Goal: Task Accomplishment & Management: Use online tool/utility

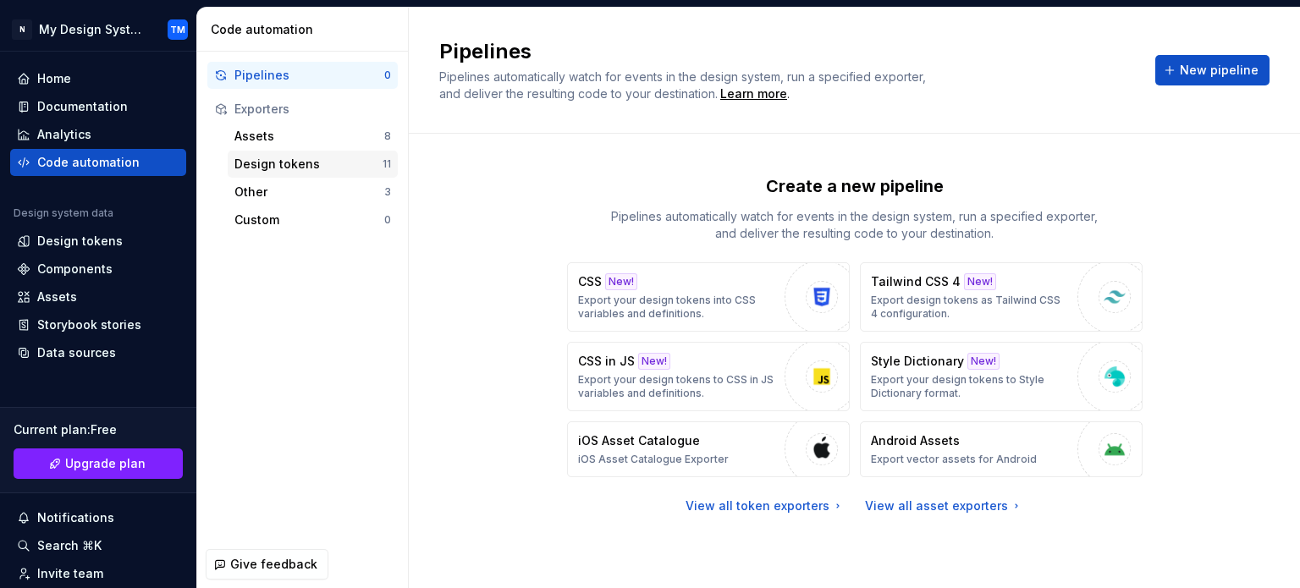
click at [343, 168] on div "Design tokens" at bounding box center [308, 164] width 148 height 17
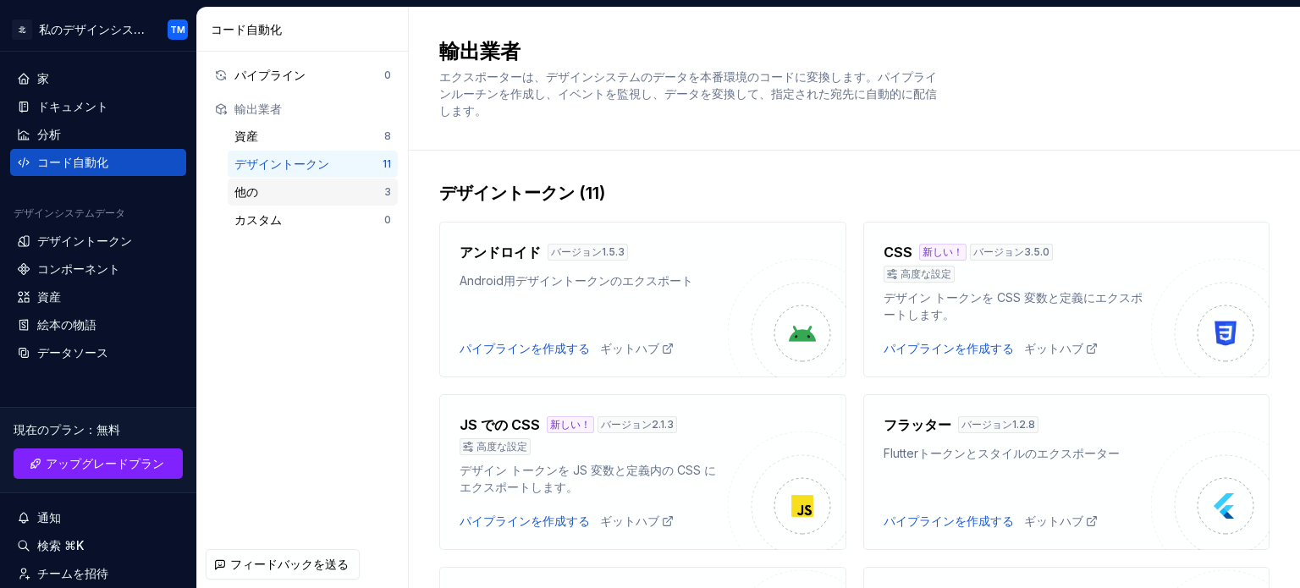
click at [272, 199] on div "他の" at bounding box center [309, 192] width 150 height 17
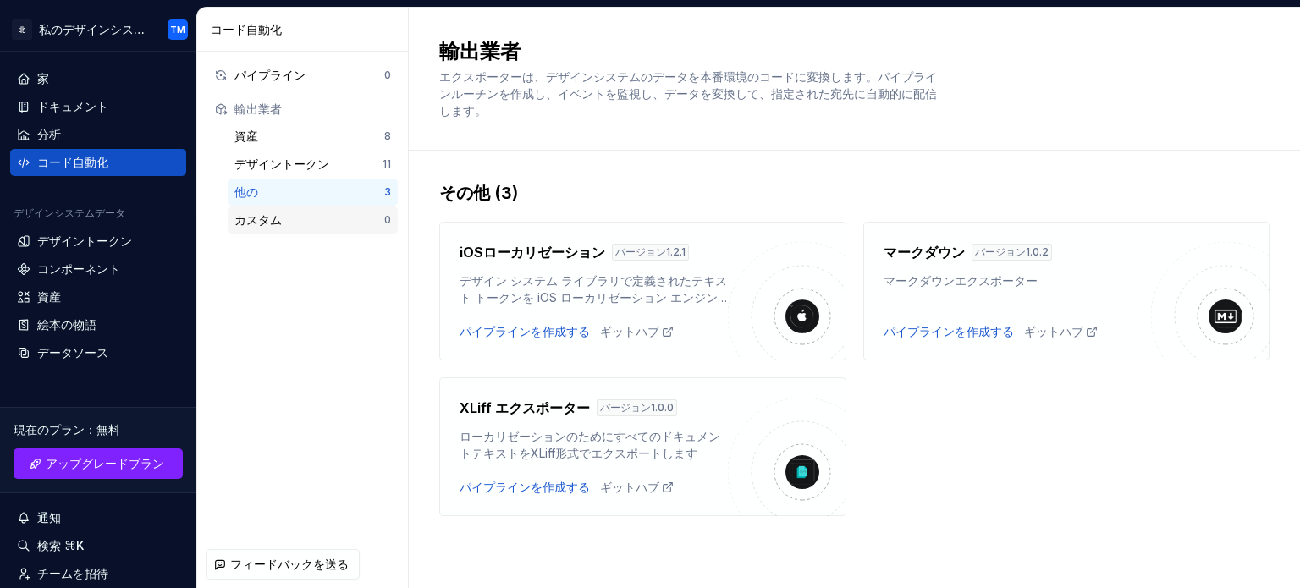
click at [376, 223] on div "カスタム" at bounding box center [309, 220] width 150 height 17
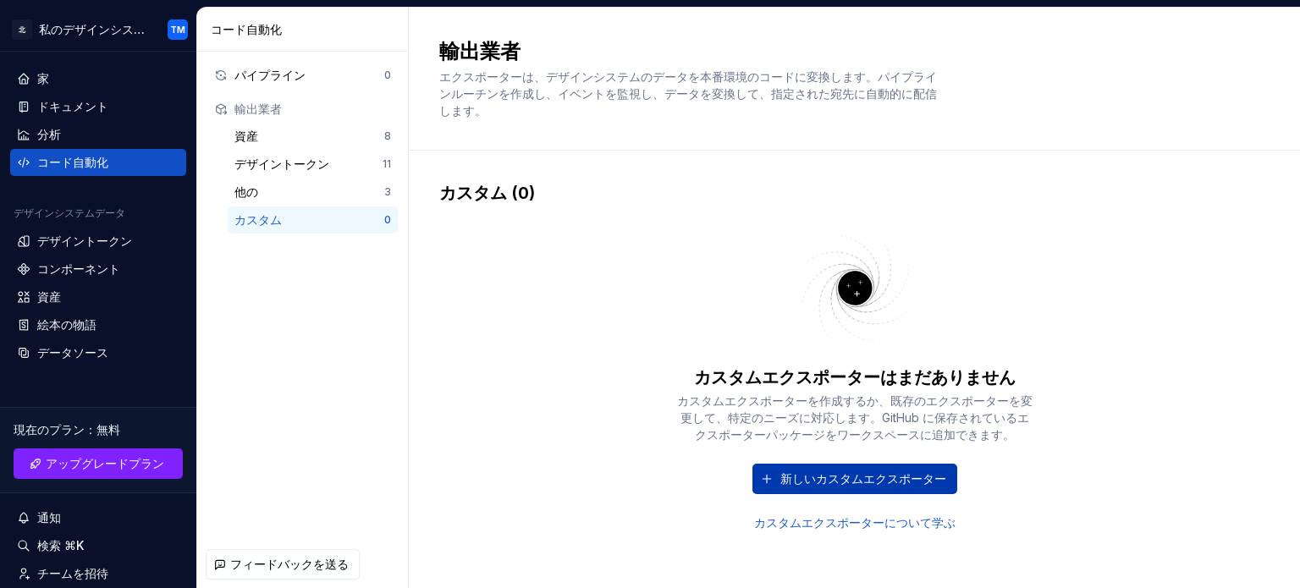
click at [789, 476] on font "新しいカスタムエクスポーター" at bounding box center [863, 478] width 166 height 14
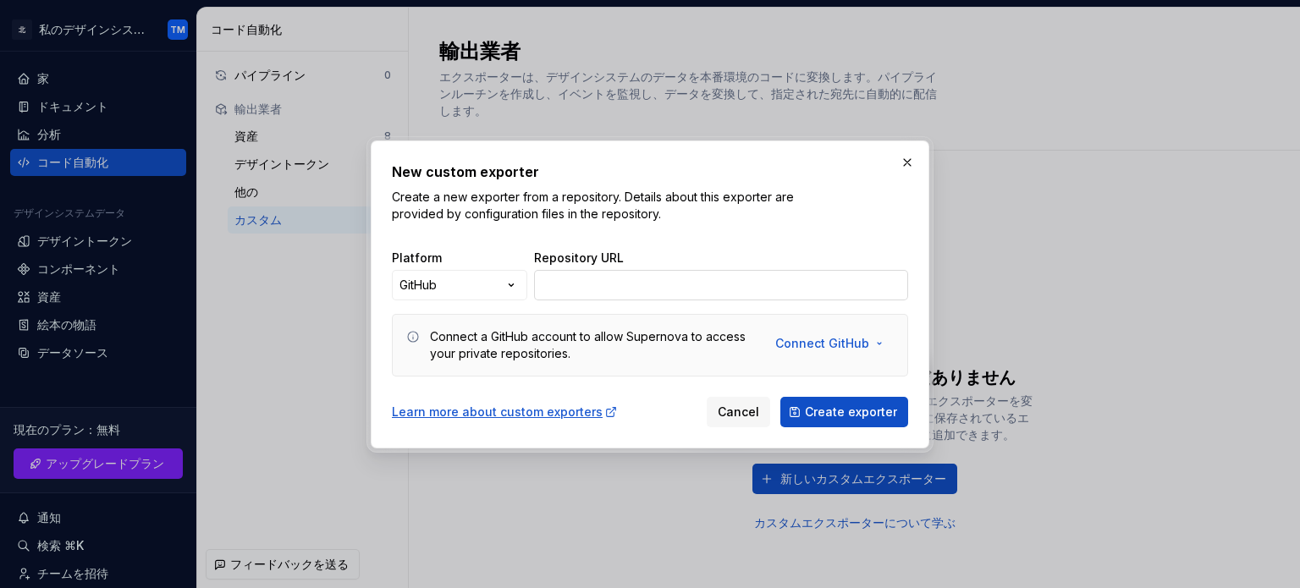
click at [618, 283] on input "Repository URL" at bounding box center [721, 285] width 374 height 30
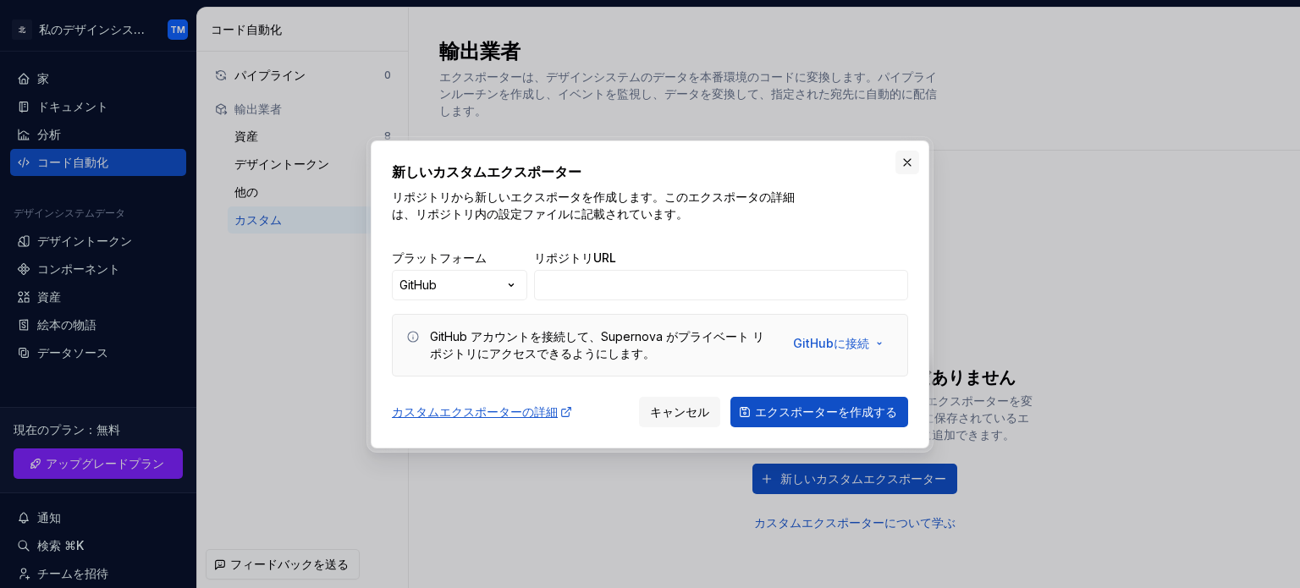
click at [901, 159] on button "button" at bounding box center [907, 163] width 24 height 24
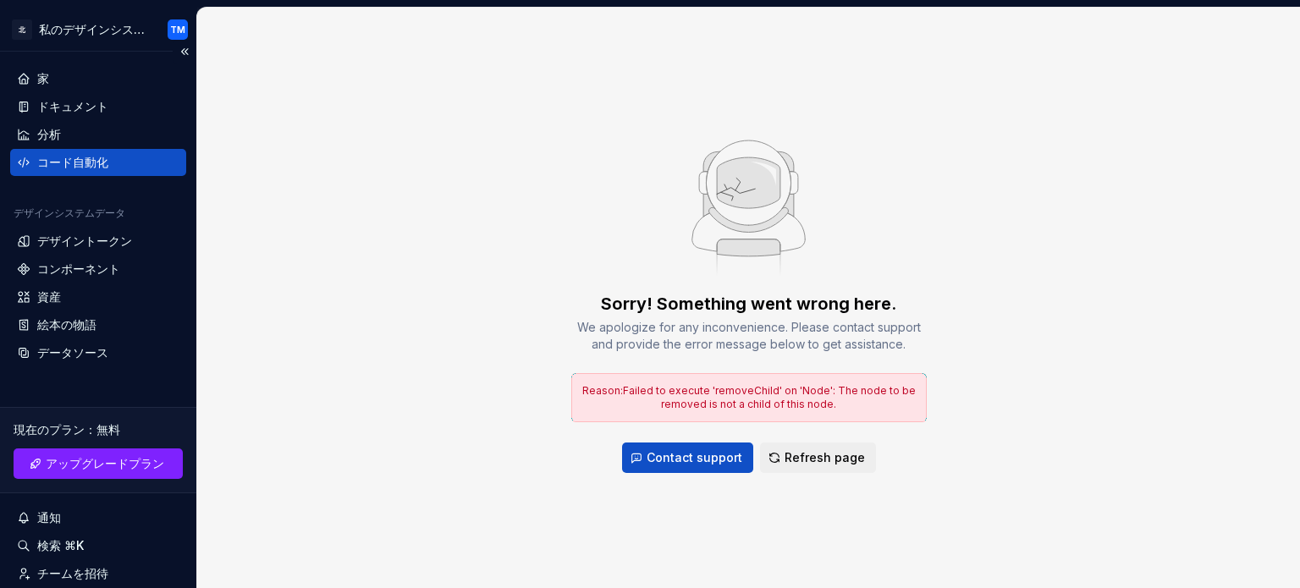
click at [122, 160] on div "コード自動化" at bounding box center [98, 162] width 162 height 17
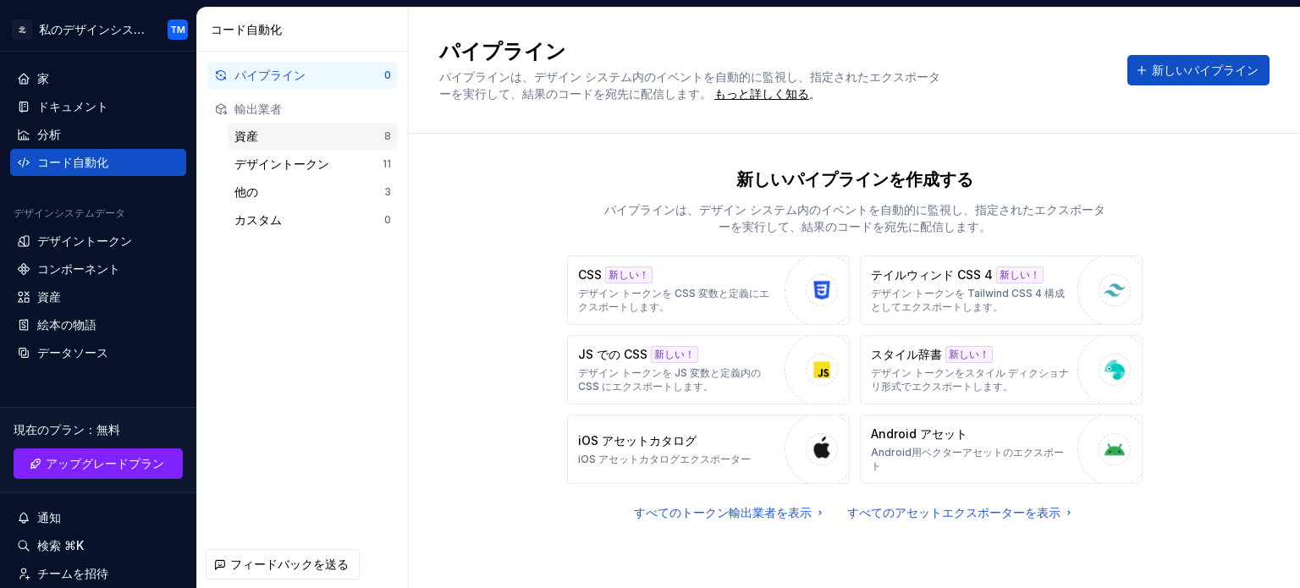
click at [323, 143] on div "資産" at bounding box center [309, 136] width 150 height 17
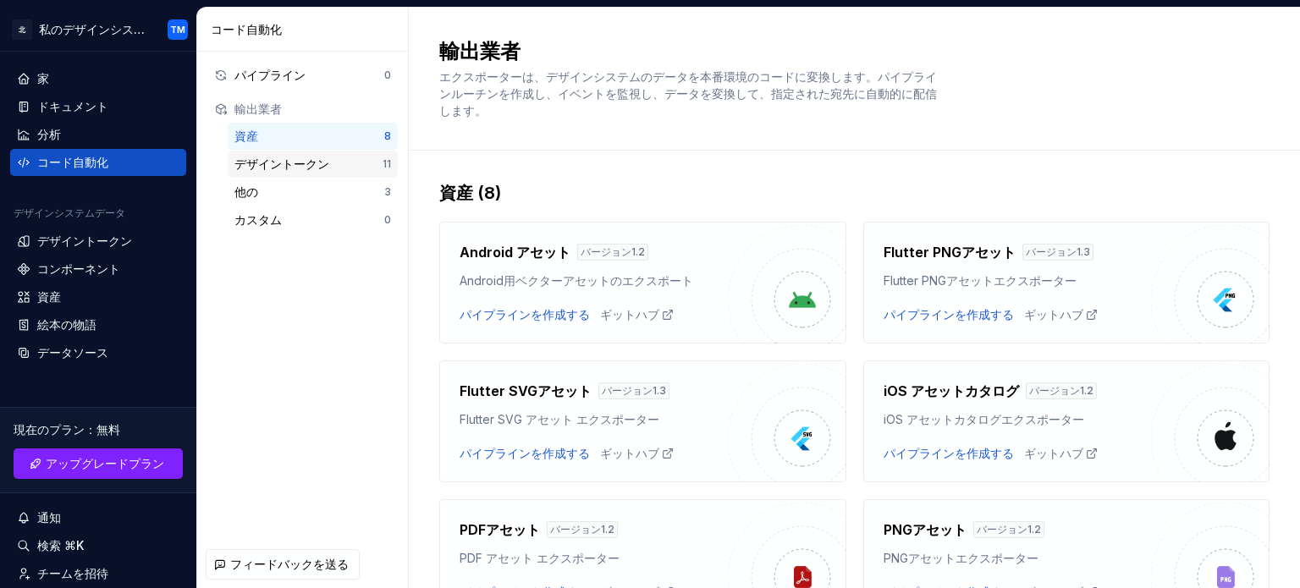
click at [323, 155] on div "デザイントークン 11" at bounding box center [313, 164] width 170 height 27
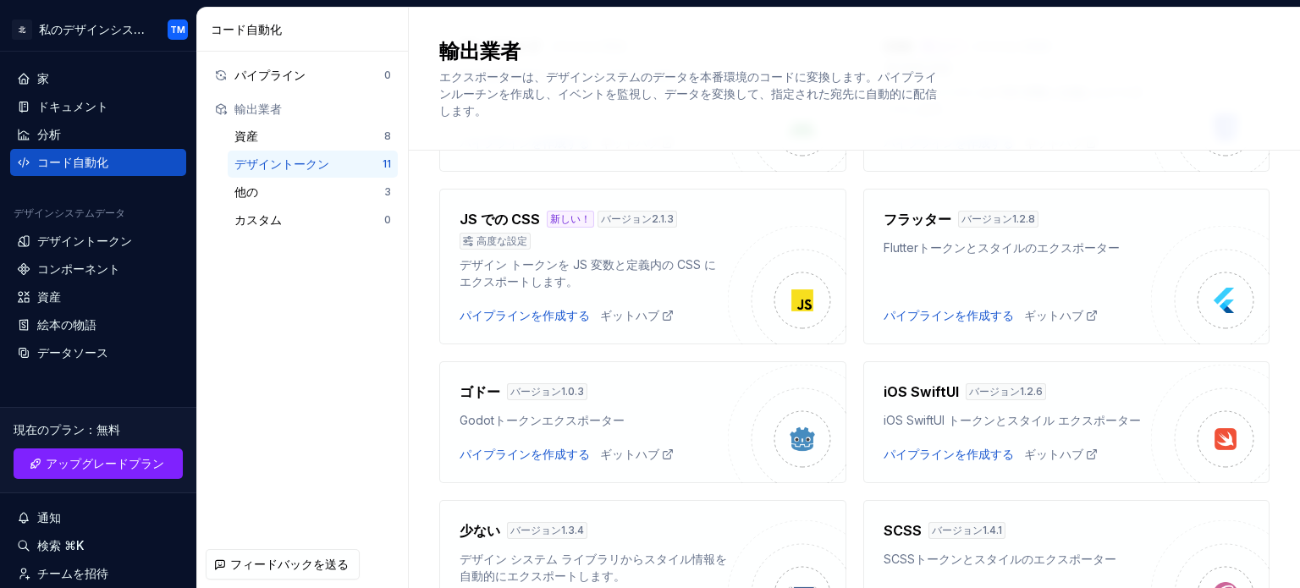
scroll to position [111, 0]
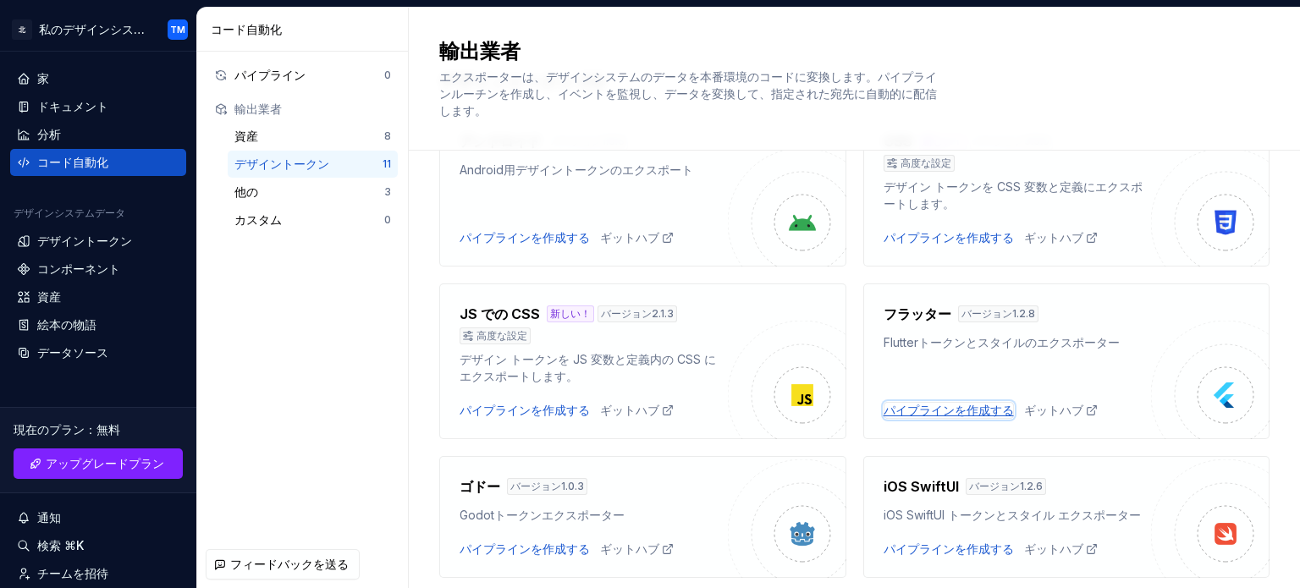
click at [888, 405] on font "パイプラインを作成する" at bounding box center [948, 410] width 130 height 14
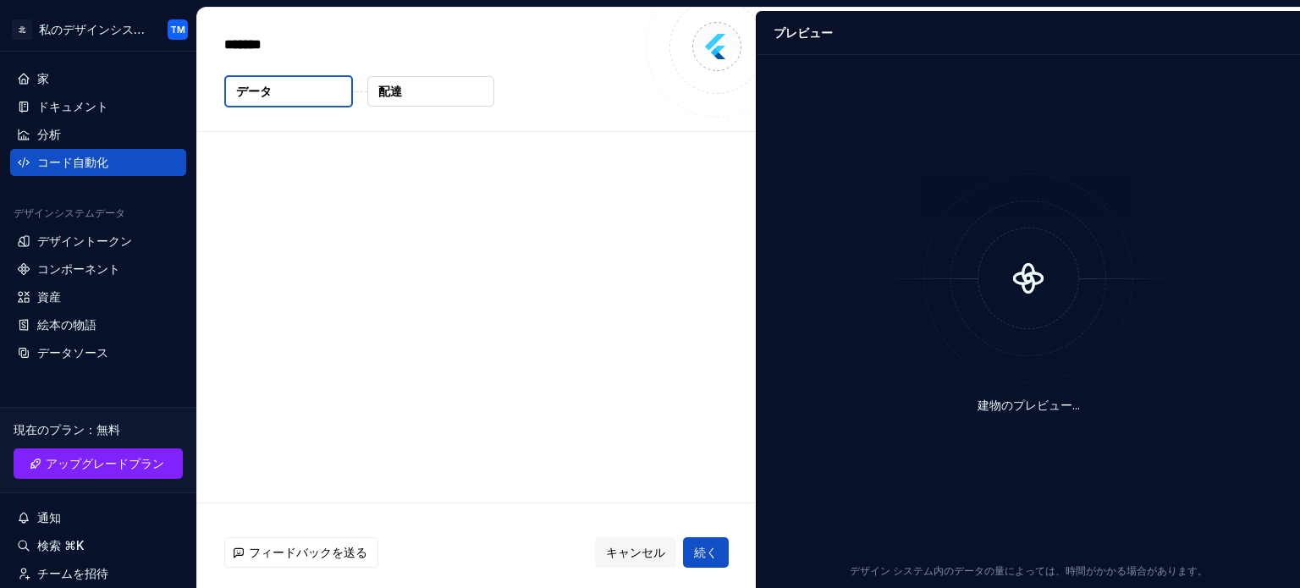
type textarea "*"
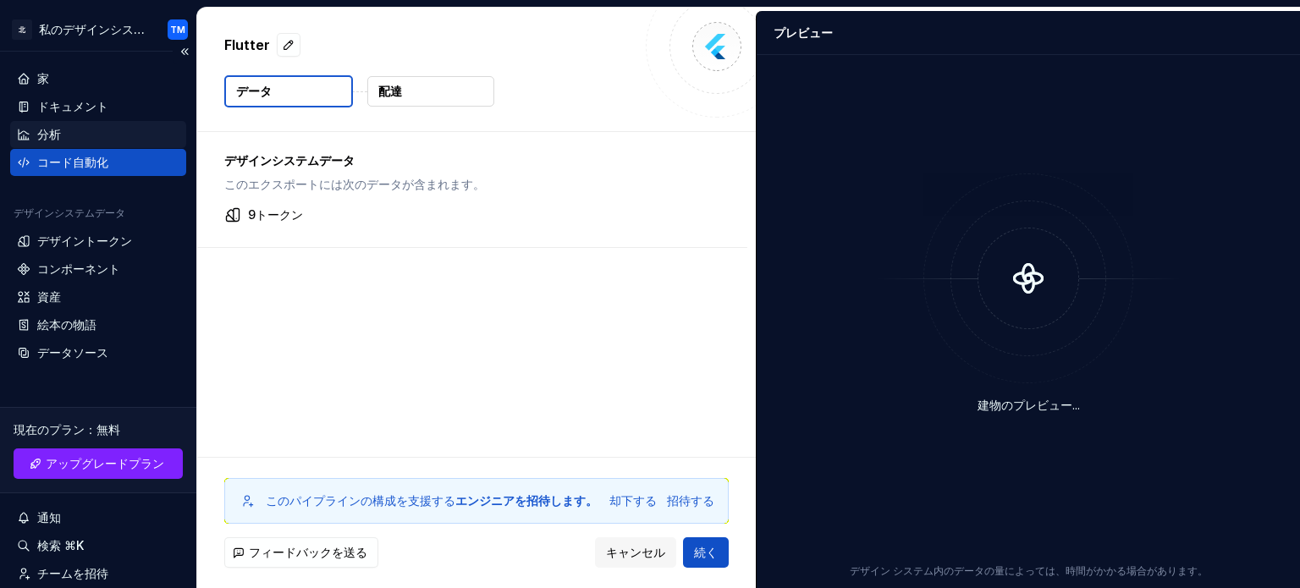
click at [58, 137] on font "分析" at bounding box center [49, 134] width 24 height 14
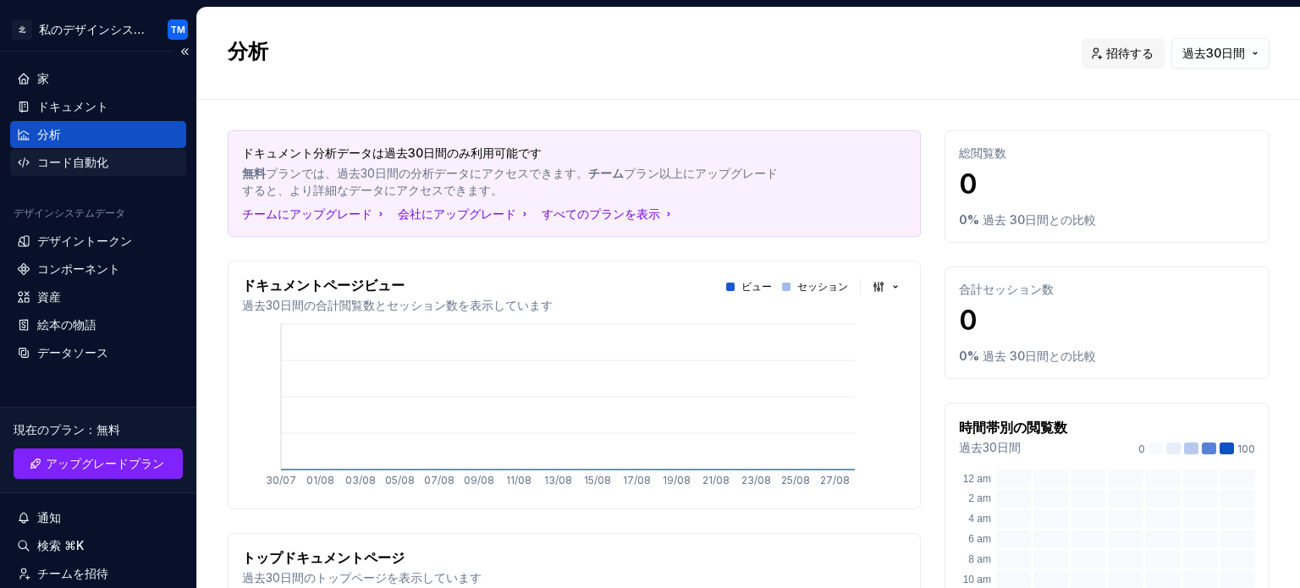
click at [64, 159] on font "コード自動化" at bounding box center [72, 162] width 71 height 14
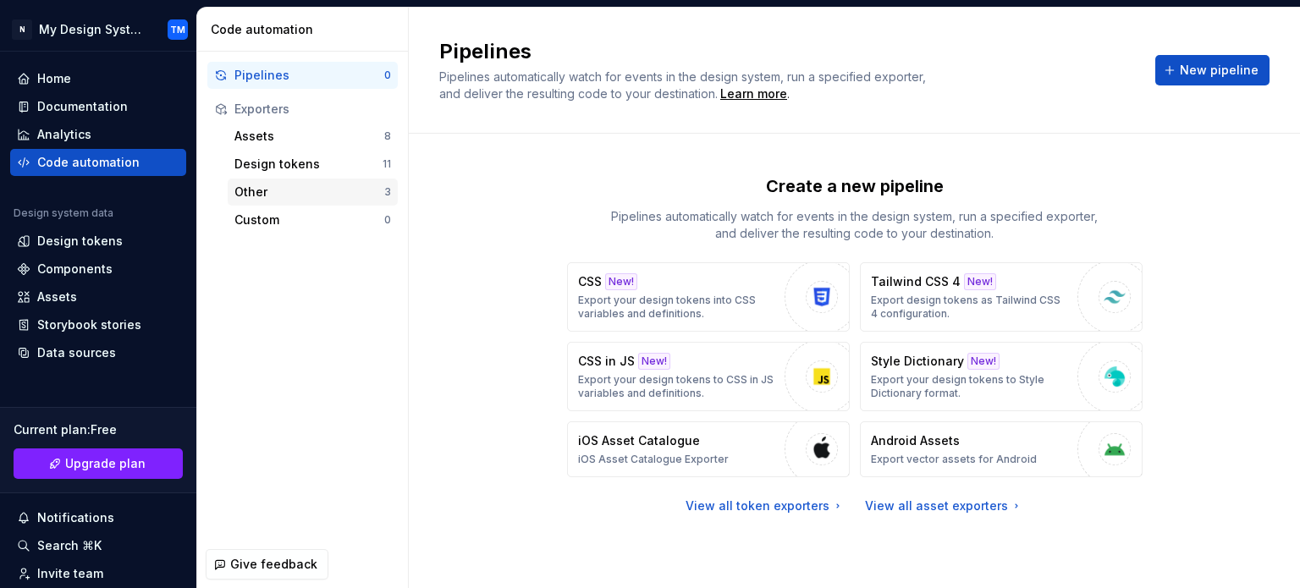
click at [264, 182] on div "Other 3" at bounding box center [313, 192] width 170 height 27
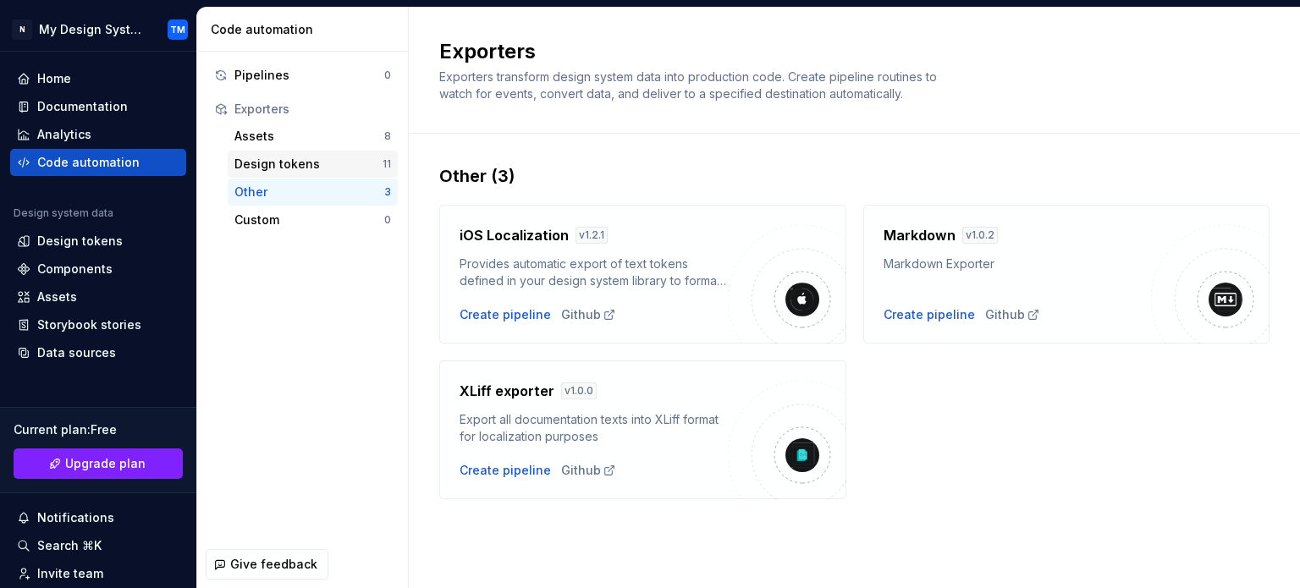
click at [261, 168] on div "Design tokens" at bounding box center [308, 164] width 148 height 17
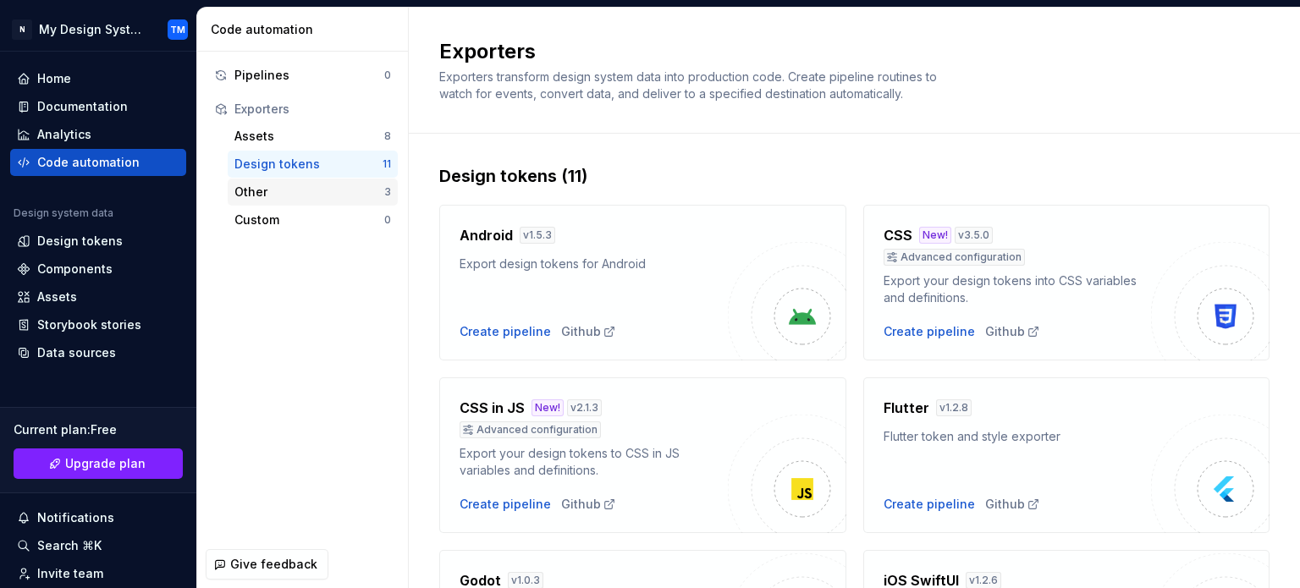
click at [278, 197] on div "Other" at bounding box center [309, 192] width 150 height 17
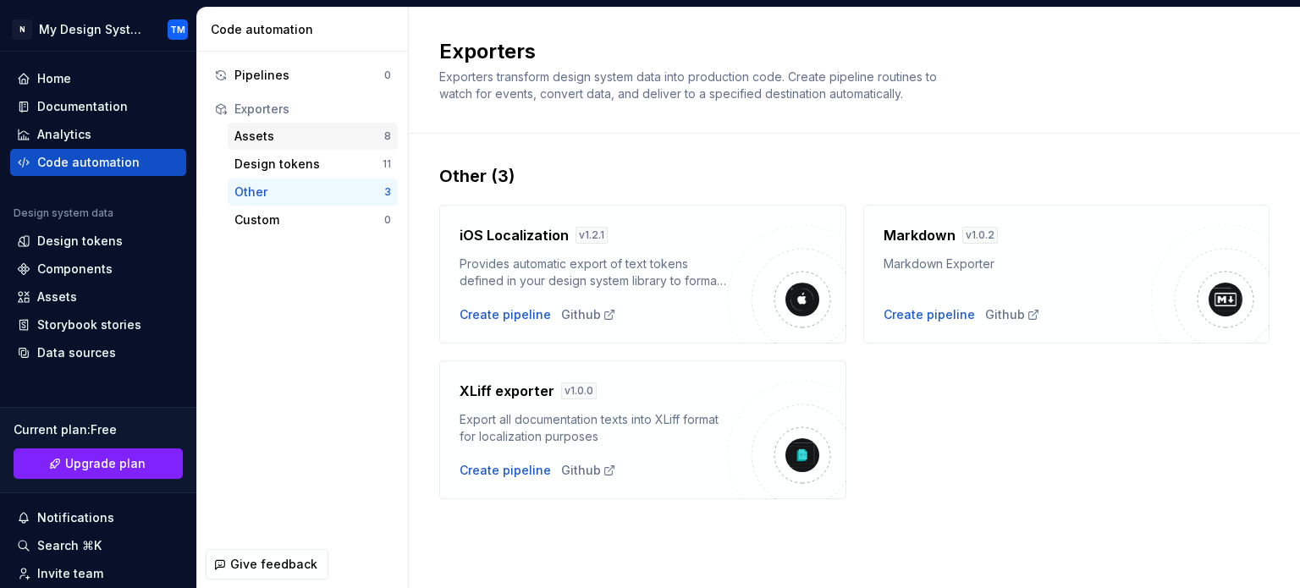
click at [291, 142] on div "Assets" at bounding box center [309, 136] width 150 height 17
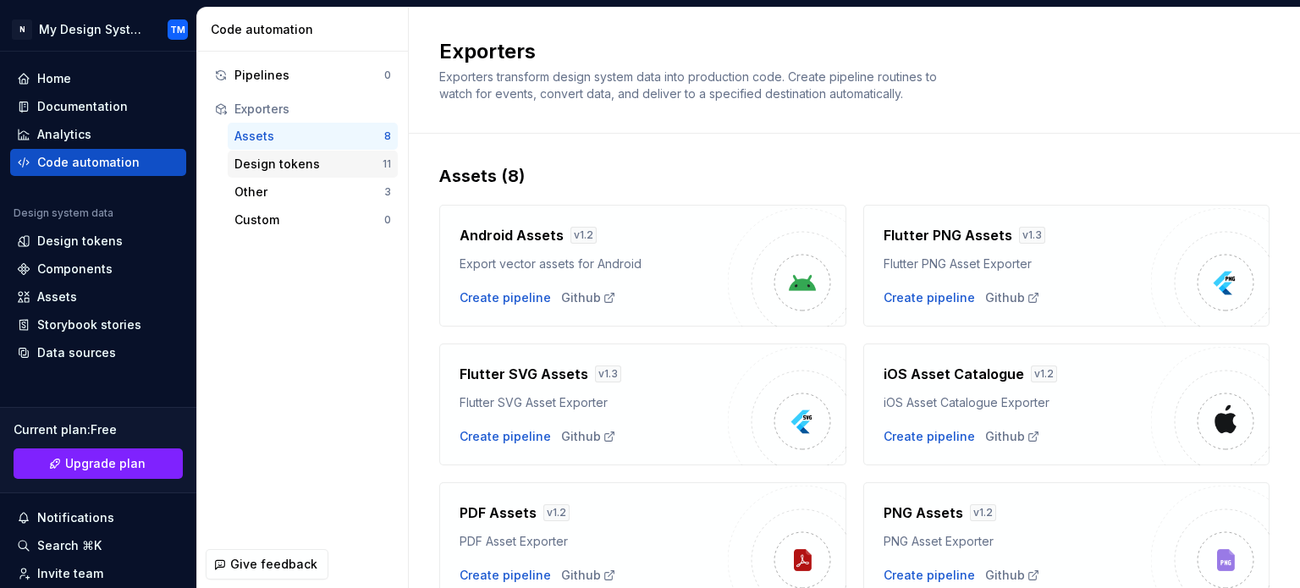
click at [338, 168] on div "Design tokens" at bounding box center [308, 164] width 148 height 17
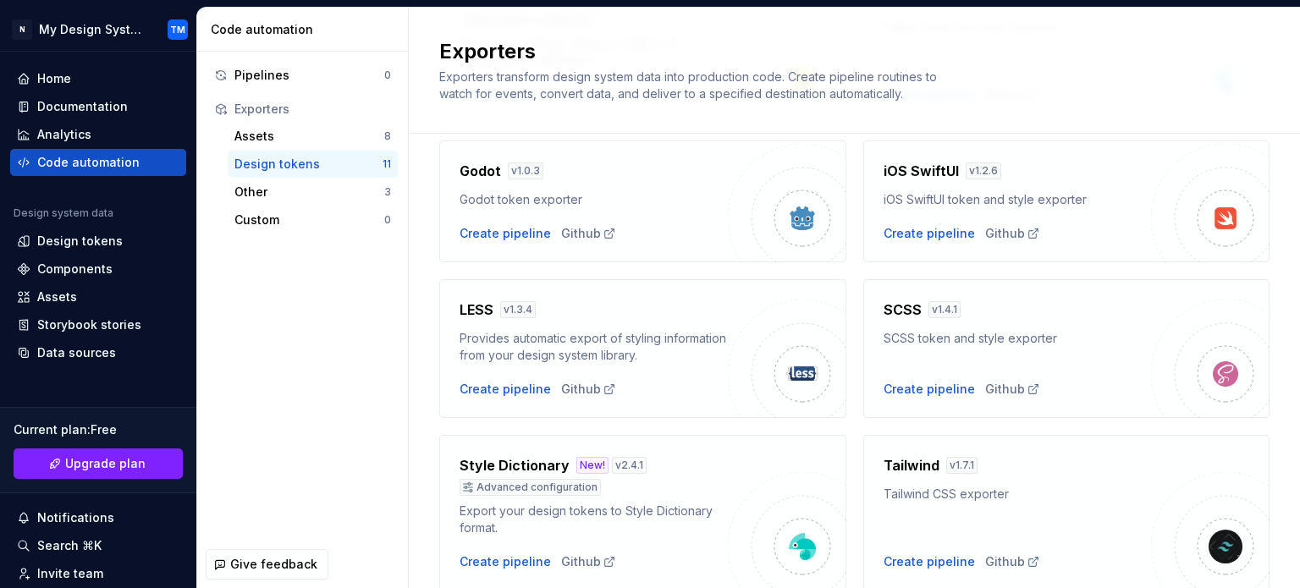
scroll to position [648, 0]
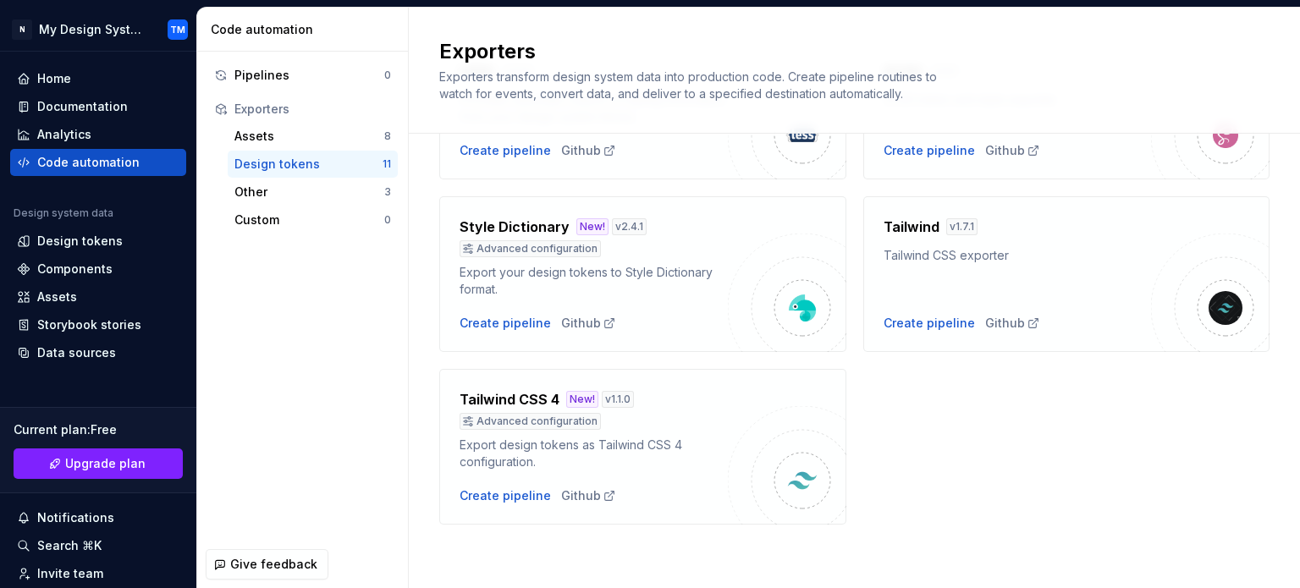
click at [1187, 373] on div "Android v 1.5.3 Export design tokens for Android Create pipeline Github CSS New…" at bounding box center [854, 32] width 830 height 985
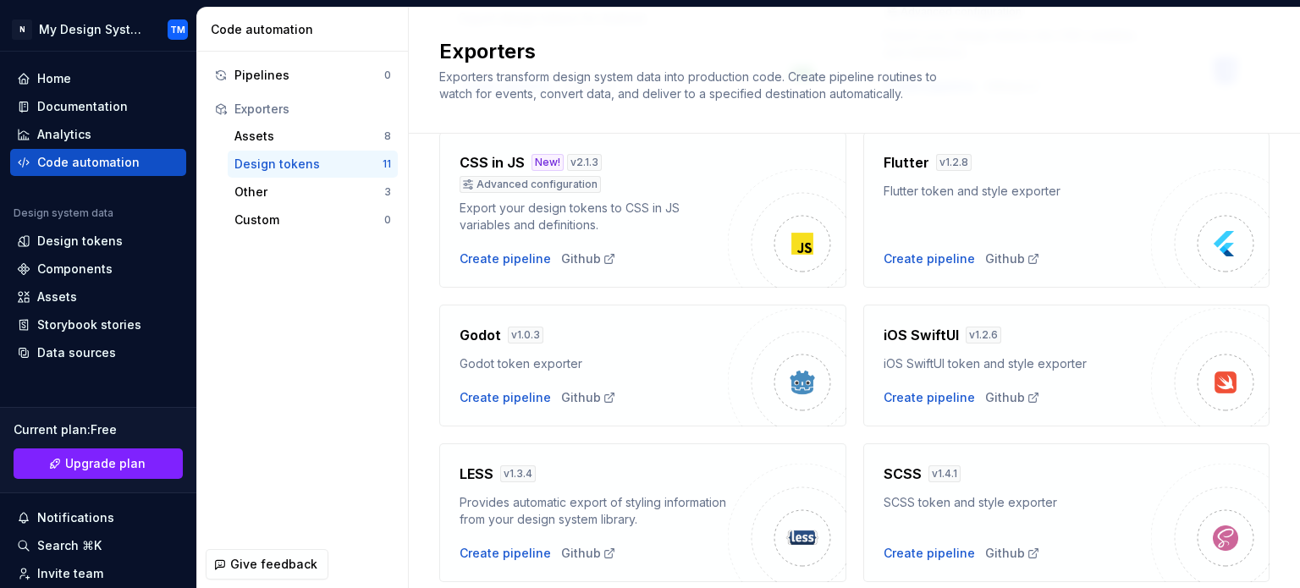
scroll to position [0, 0]
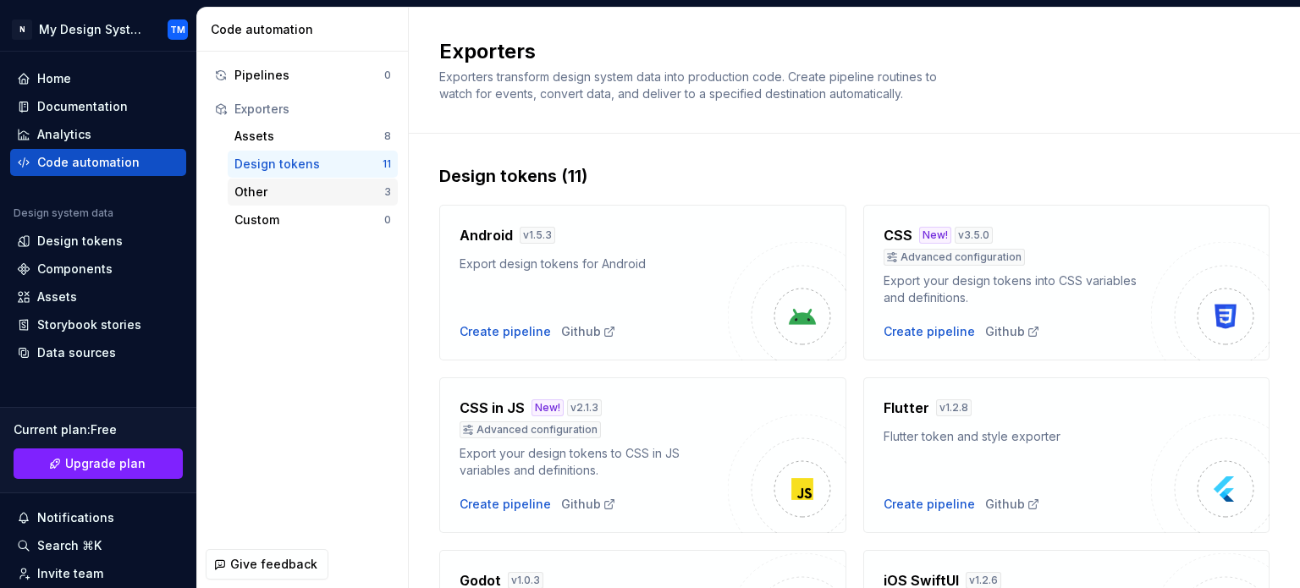
click at [326, 195] on div "Other" at bounding box center [309, 192] width 150 height 17
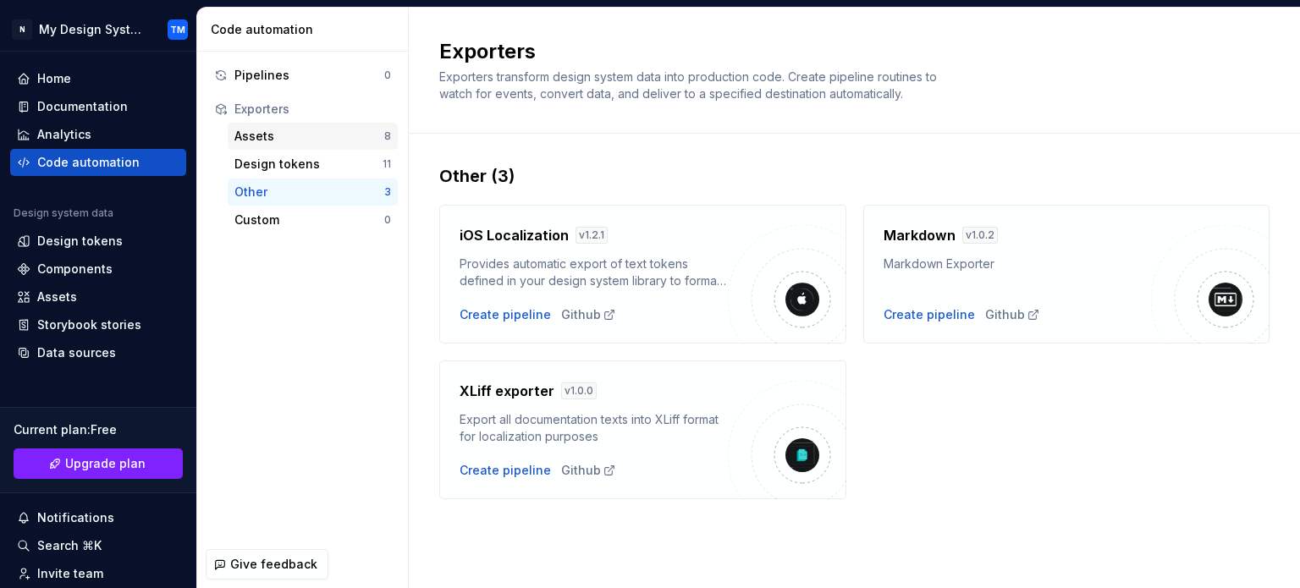
click at [316, 138] on div "Assets" at bounding box center [309, 136] width 150 height 17
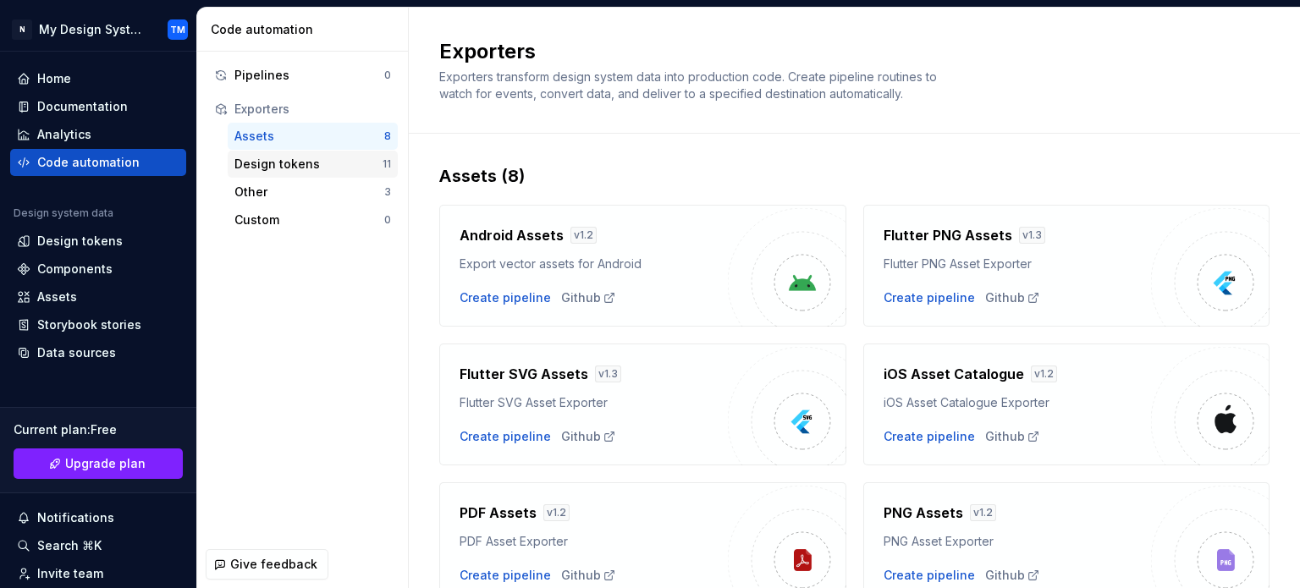
click at [317, 167] on div "Design tokens" at bounding box center [308, 164] width 148 height 17
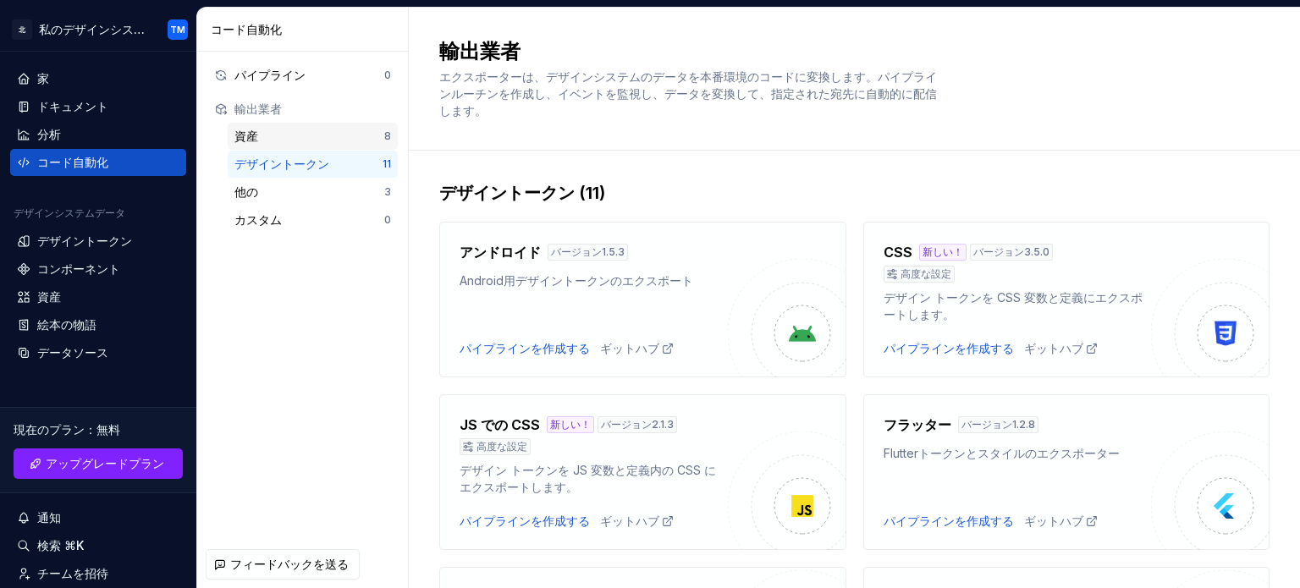
click at [257, 140] on font "資産" at bounding box center [246, 136] width 24 height 14
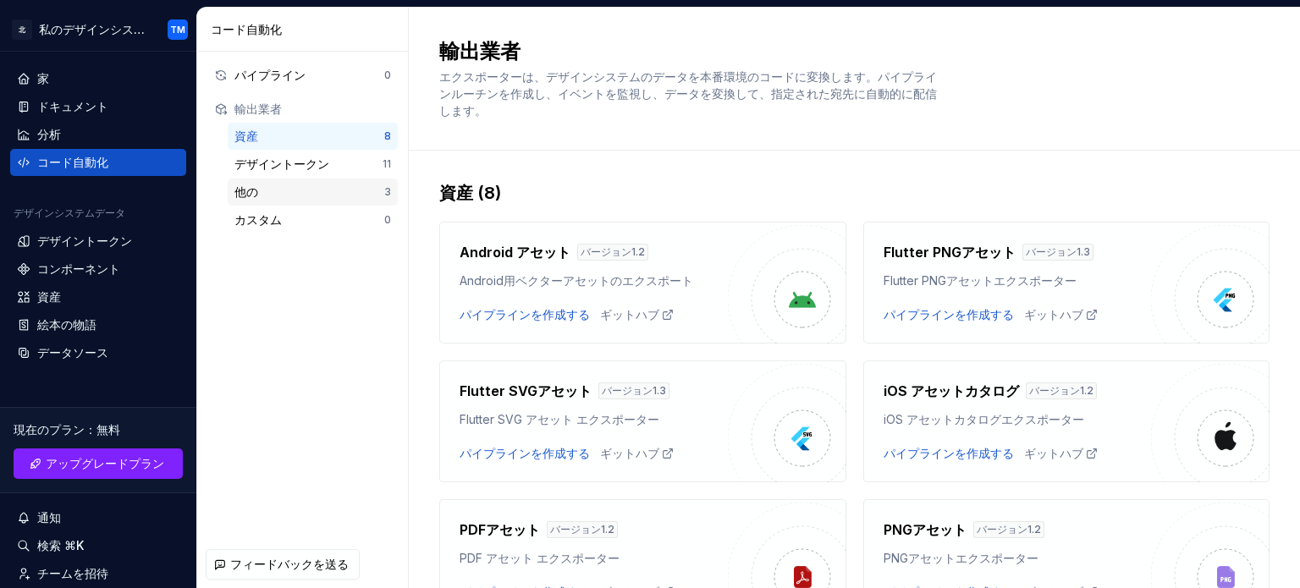
click at [267, 192] on div "他の" at bounding box center [309, 192] width 150 height 17
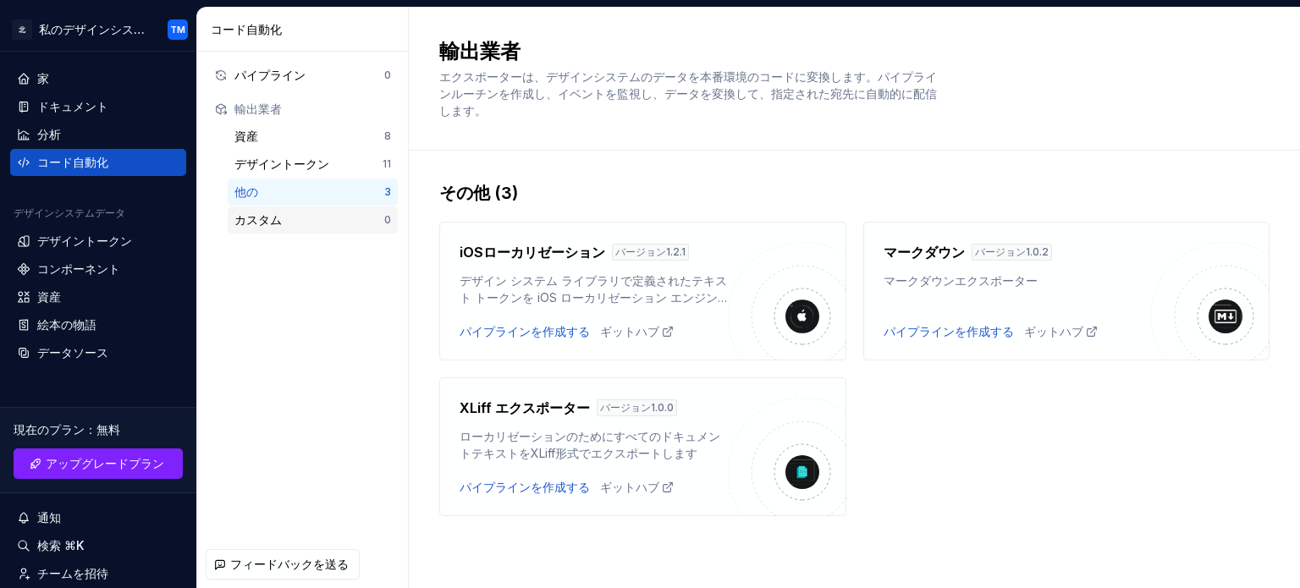
click at [271, 216] on font "カスタム" at bounding box center [257, 219] width 47 height 14
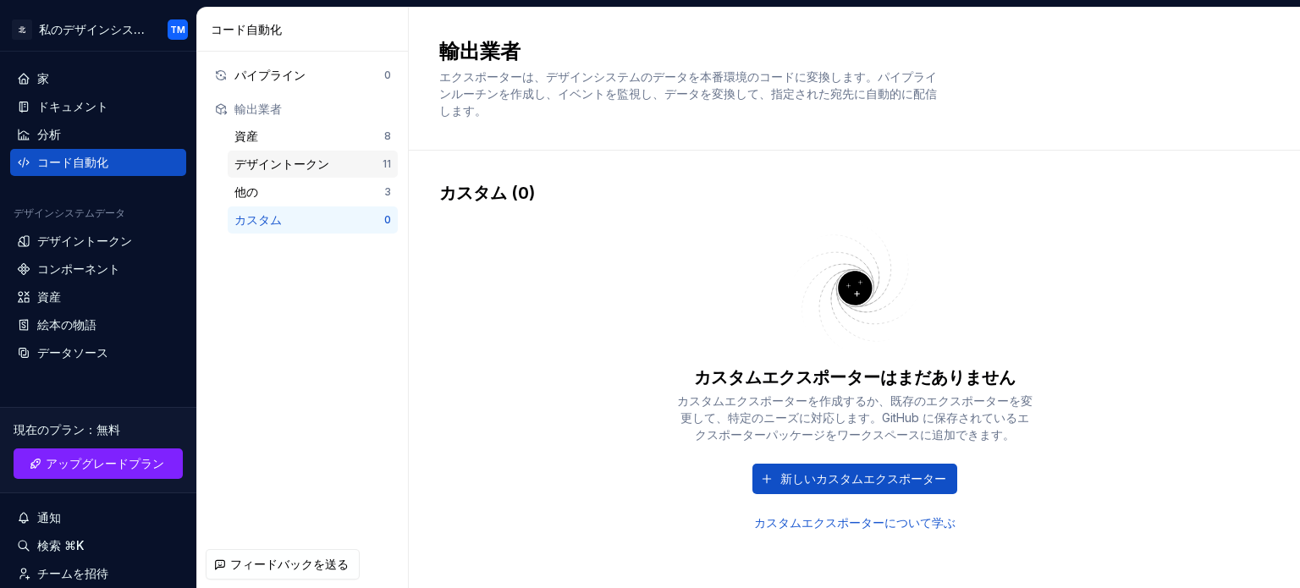
click at [285, 151] on div "デザイントークン 11" at bounding box center [313, 164] width 170 height 27
